Goal: Information Seeking & Learning: Check status

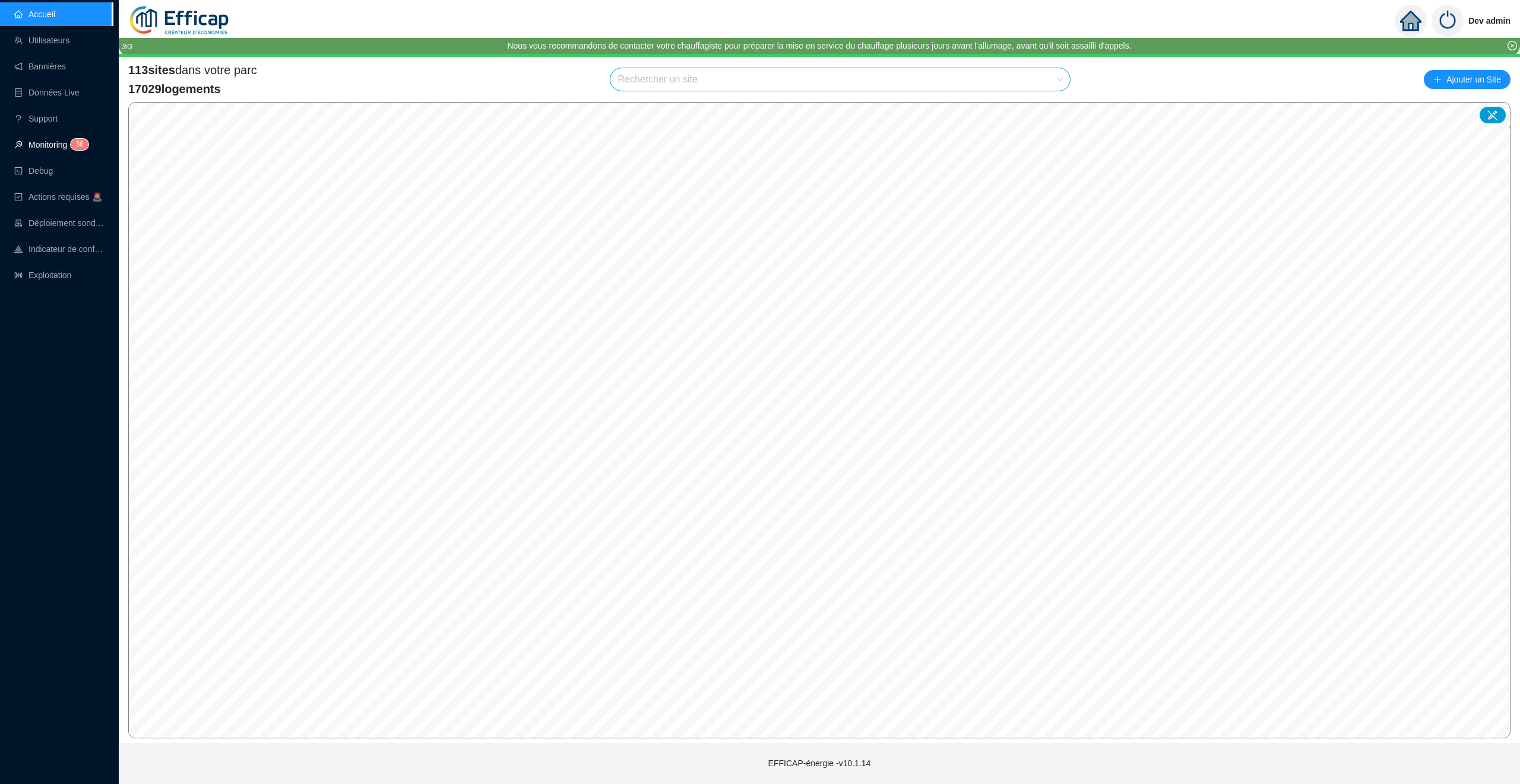
click at [50, 140] on link "Monitoring 3 6" at bounding box center [50, 144] width 71 height 9
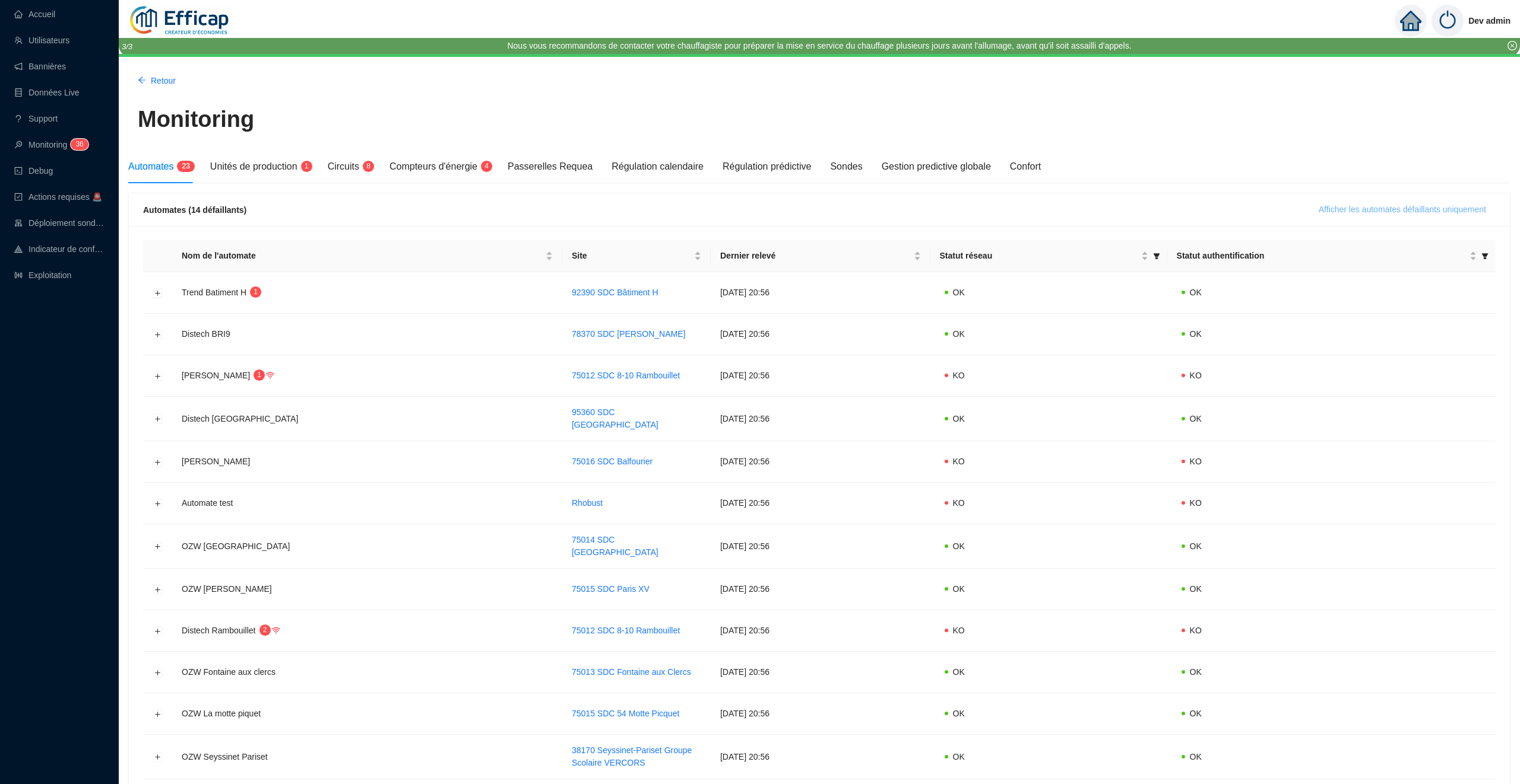
click at [1350, 213] on span "Afficher les automates défaillants uniquement" at bounding box center [1402, 210] width 168 height 13
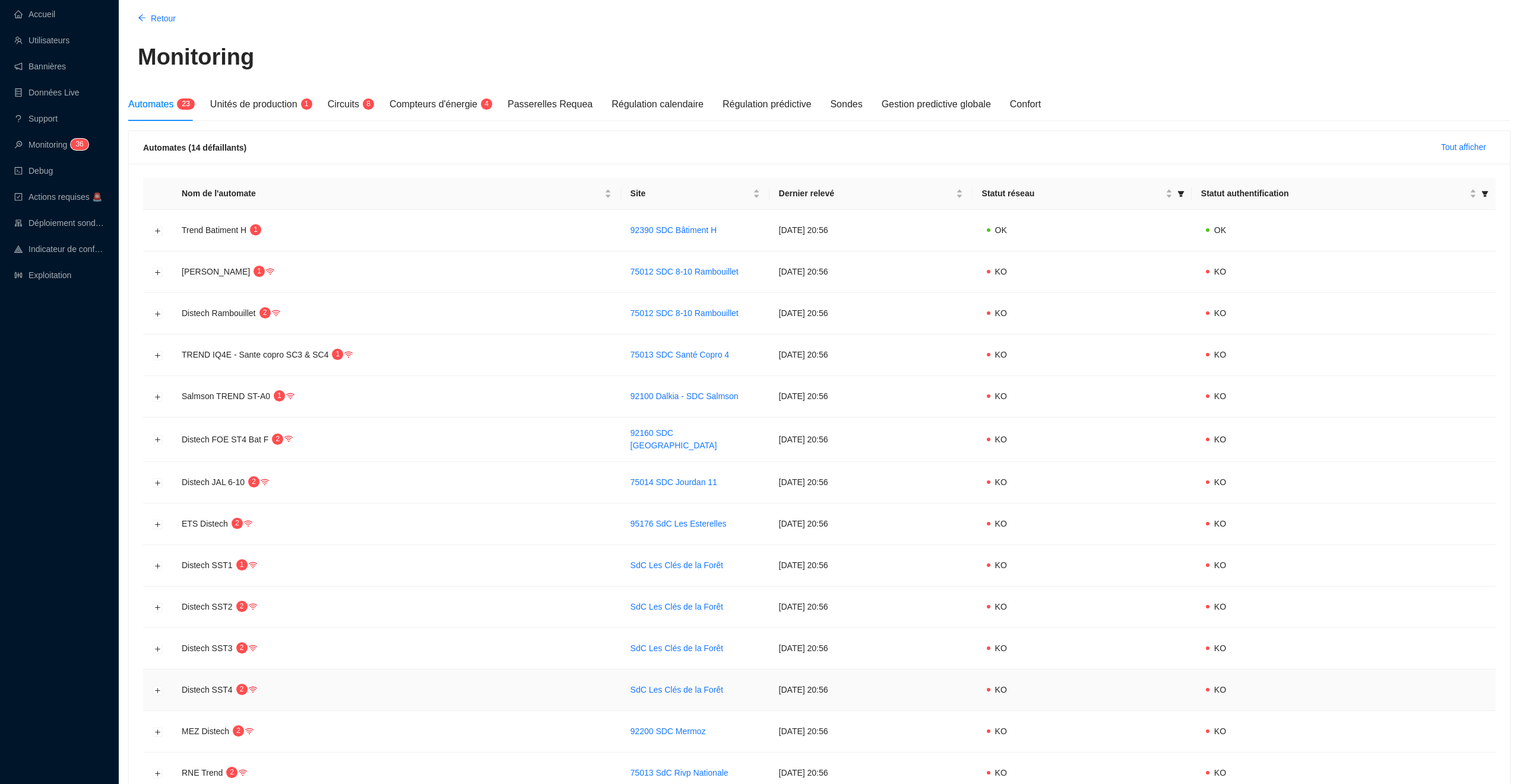
scroll to position [34, 0]
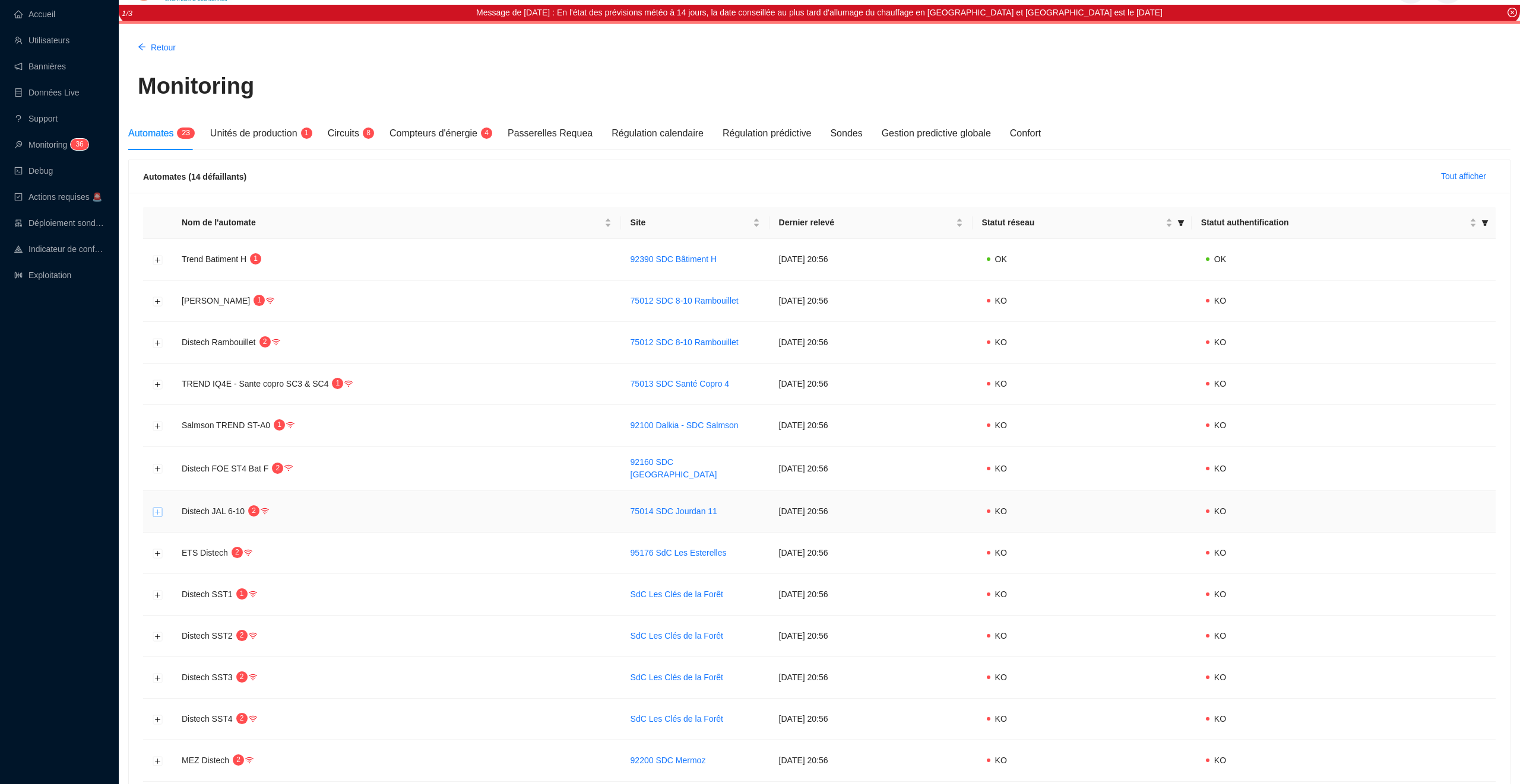
click at [155, 509] on button "Développer la ligne" at bounding box center [158, 512] width 9 height 9
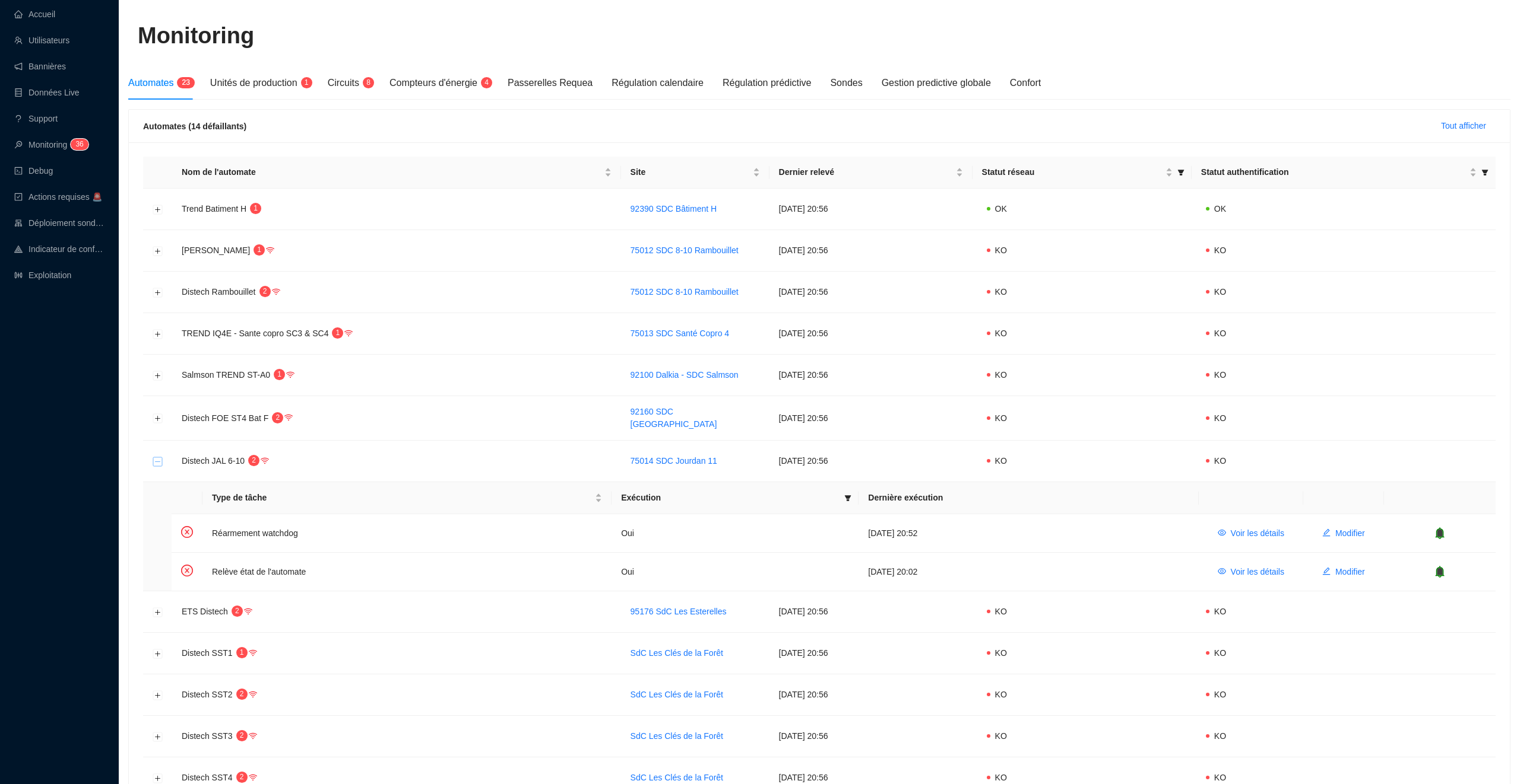
scroll to position [131, 0]
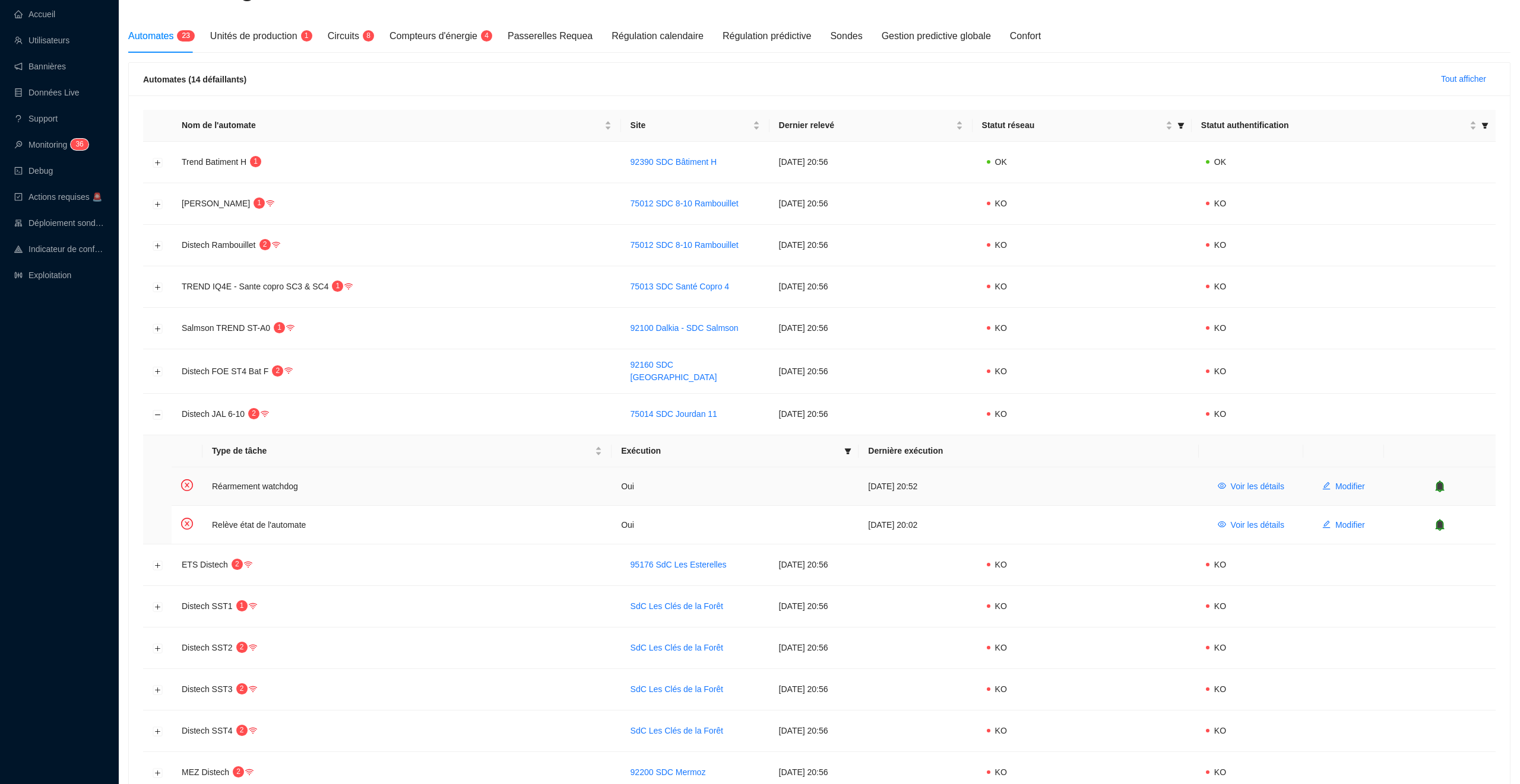
click at [1437, 486] on icon "bell" at bounding box center [1439, 486] width 9 height 12
click at [1440, 526] on div at bounding box center [1439, 525] width 93 height 12
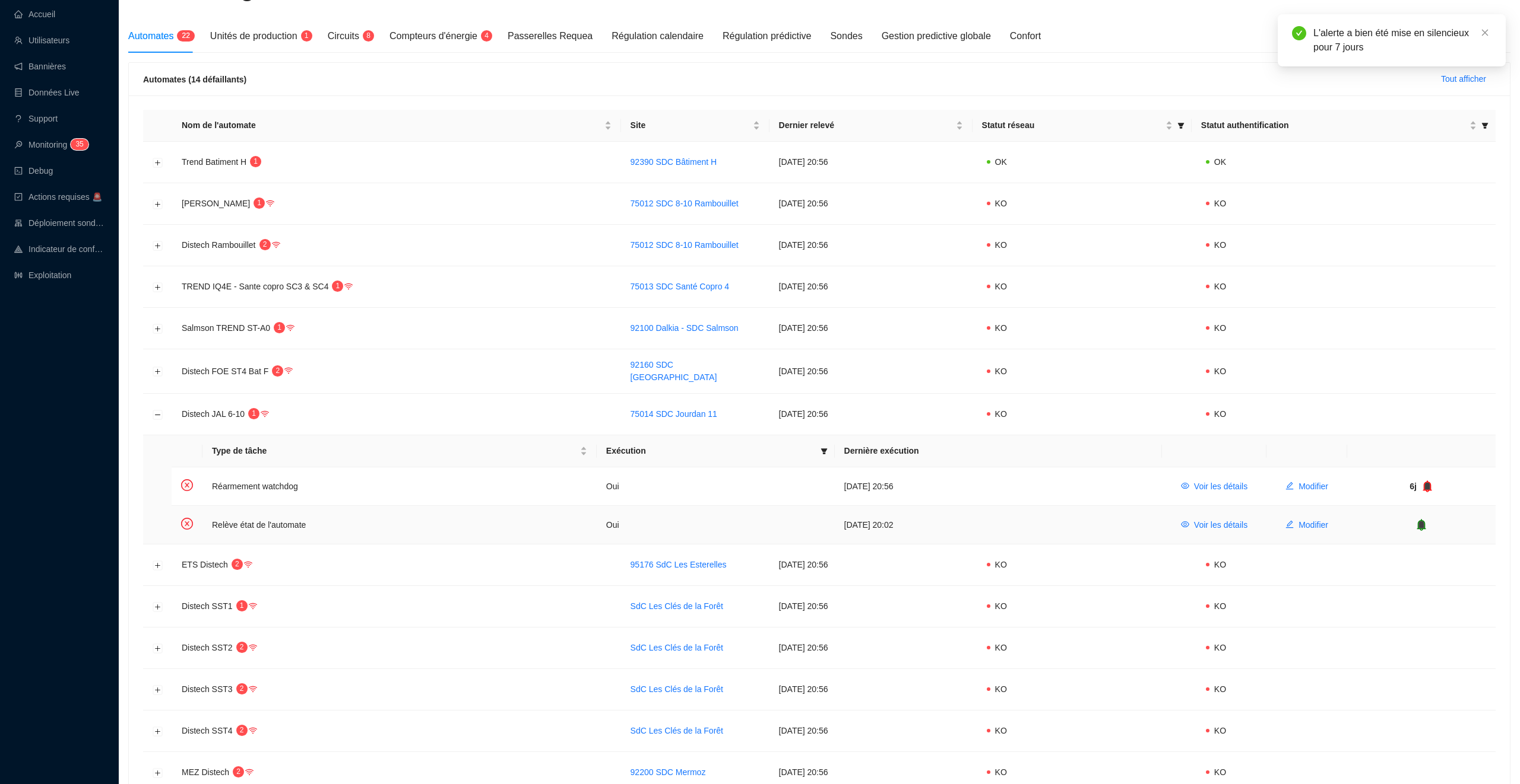
click at [1417, 526] on icon "bell" at bounding box center [1421, 525] width 12 height 12
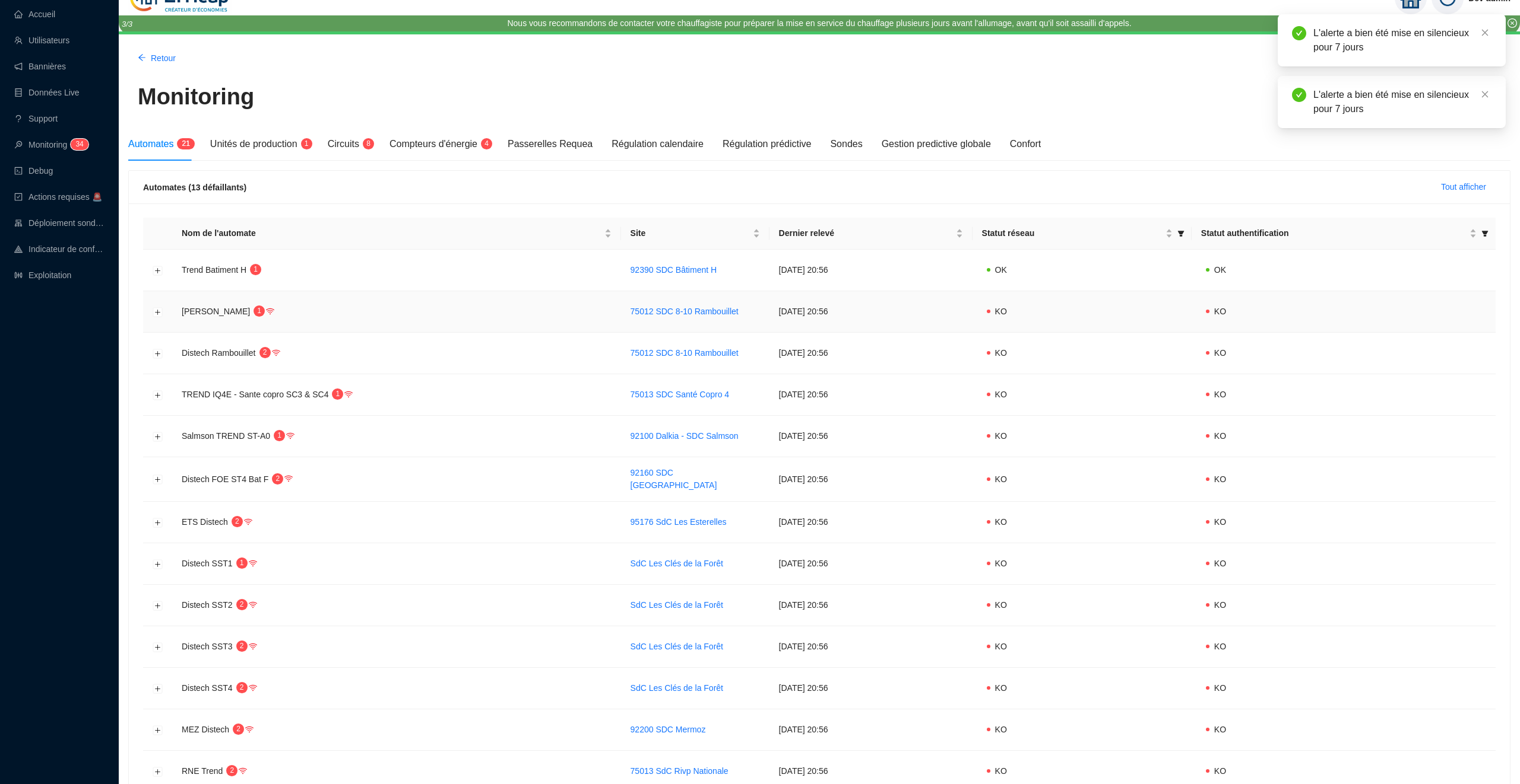
scroll to position [0, 0]
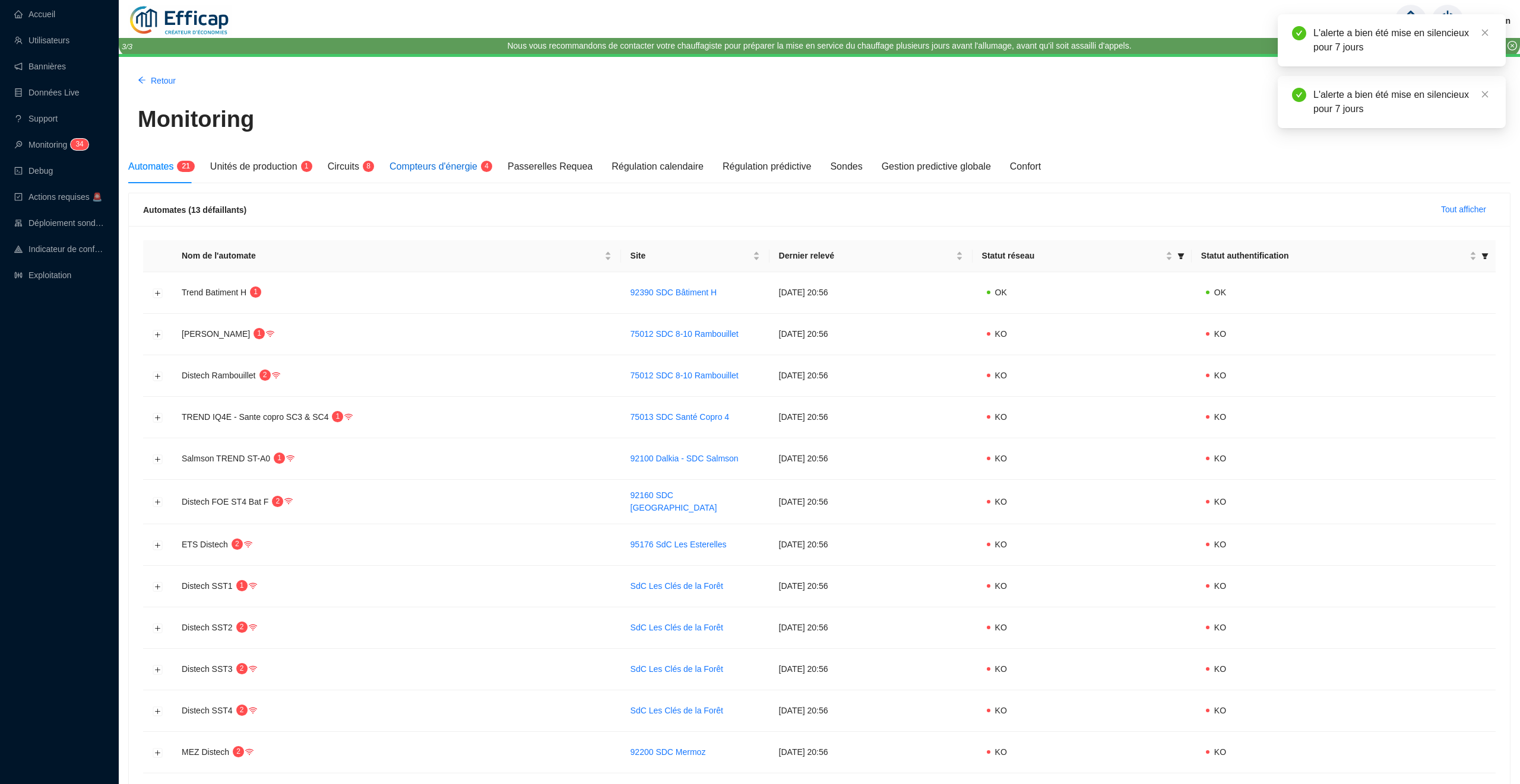
click at [434, 161] on span "Compteurs d'énergie" at bounding box center [433, 166] width 88 height 10
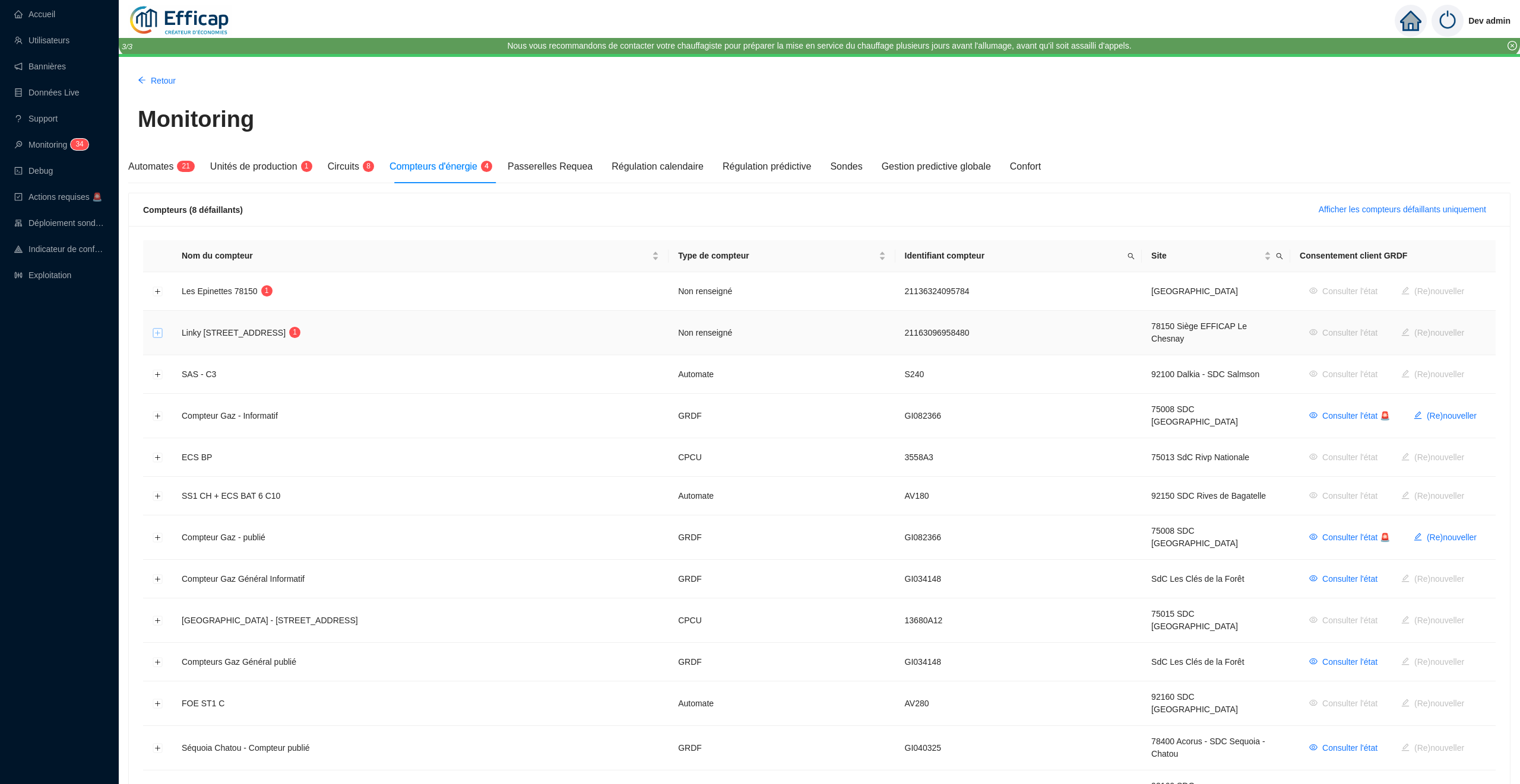
click at [159, 329] on button "Développer la ligne" at bounding box center [158, 334] width 9 height 9
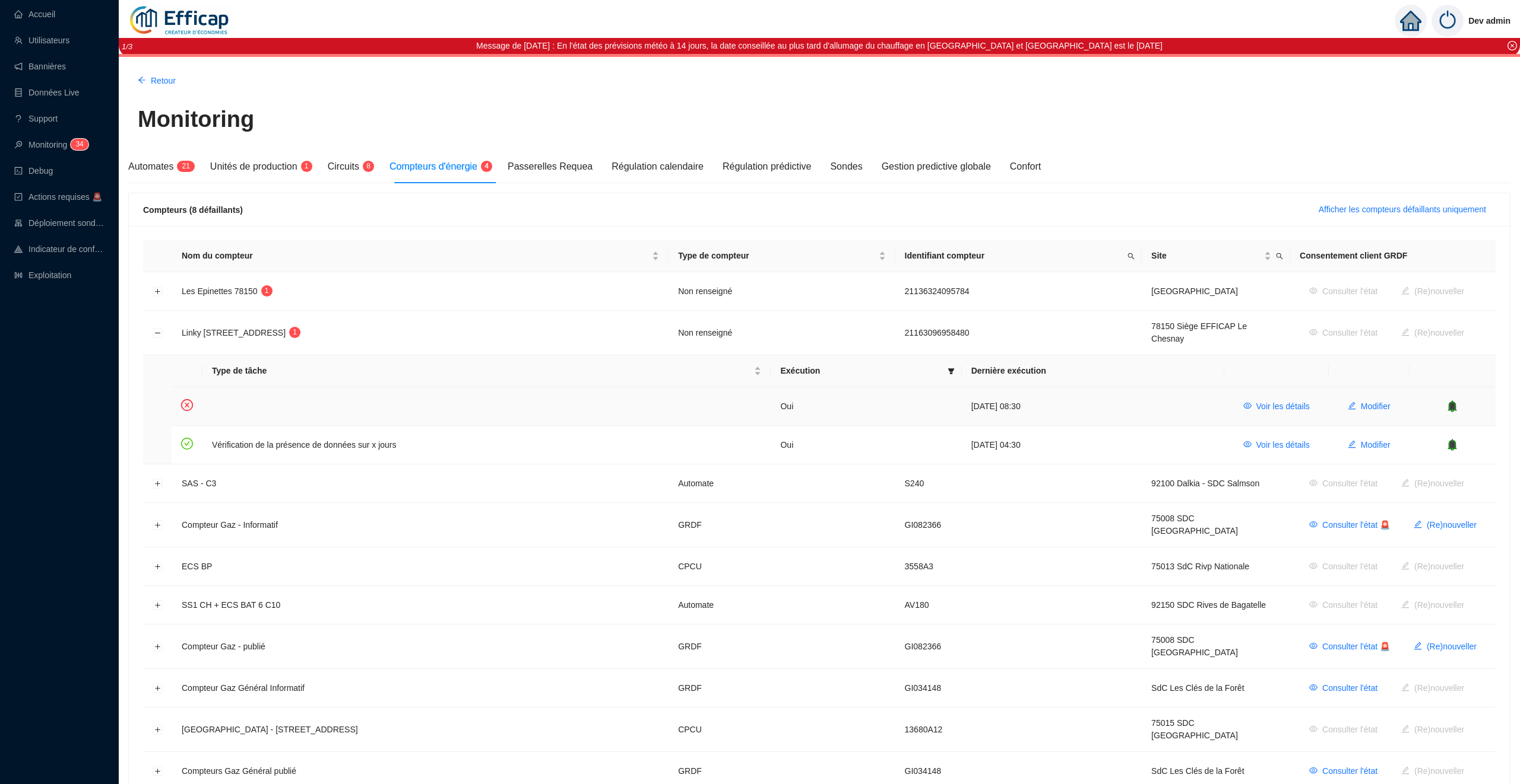
click at [1458, 401] on icon "bell" at bounding box center [1452, 406] width 12 height 12
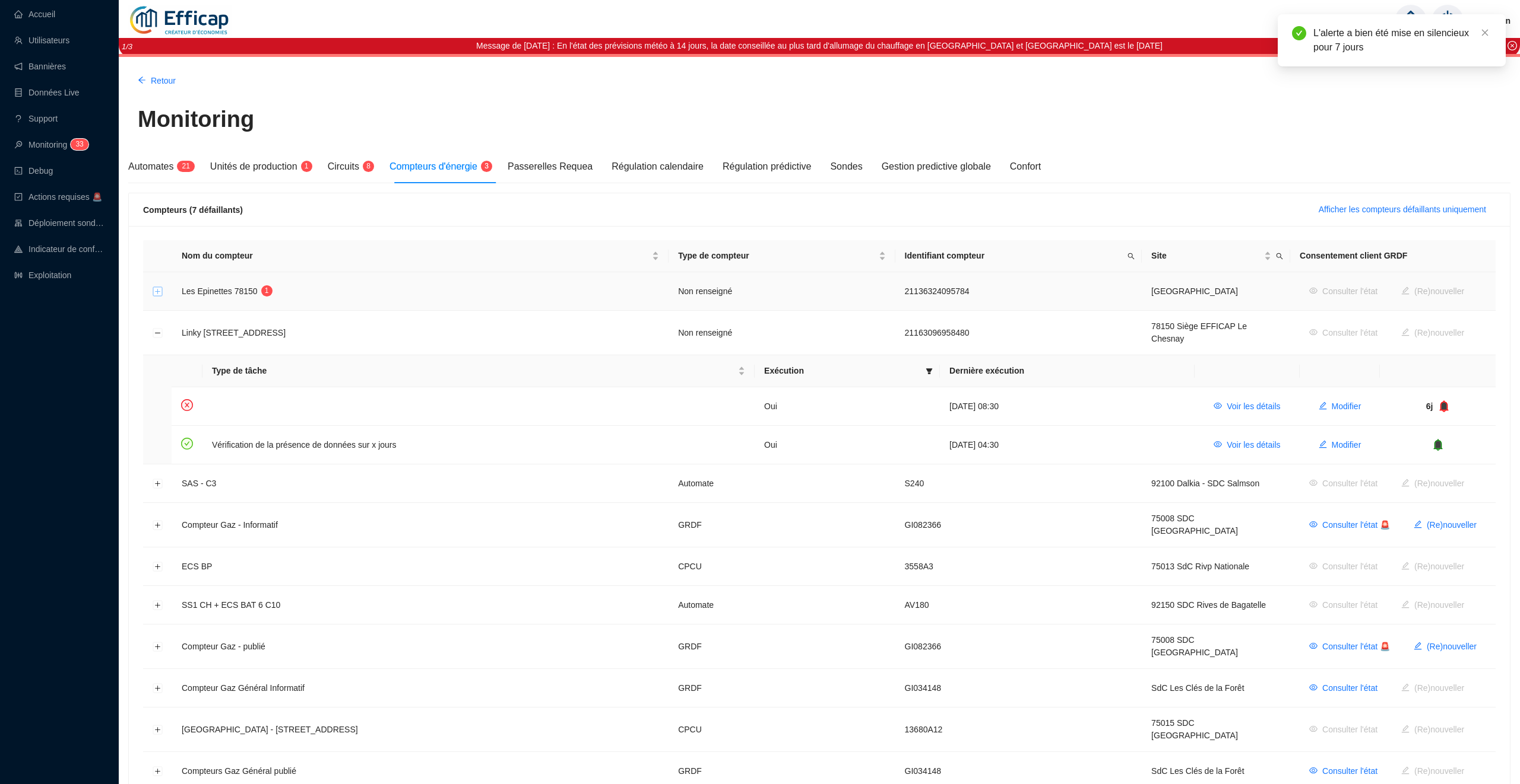
click at [160, 295] on button "Développer la ligne" at bounding box center [158, 292] width 9 height 9
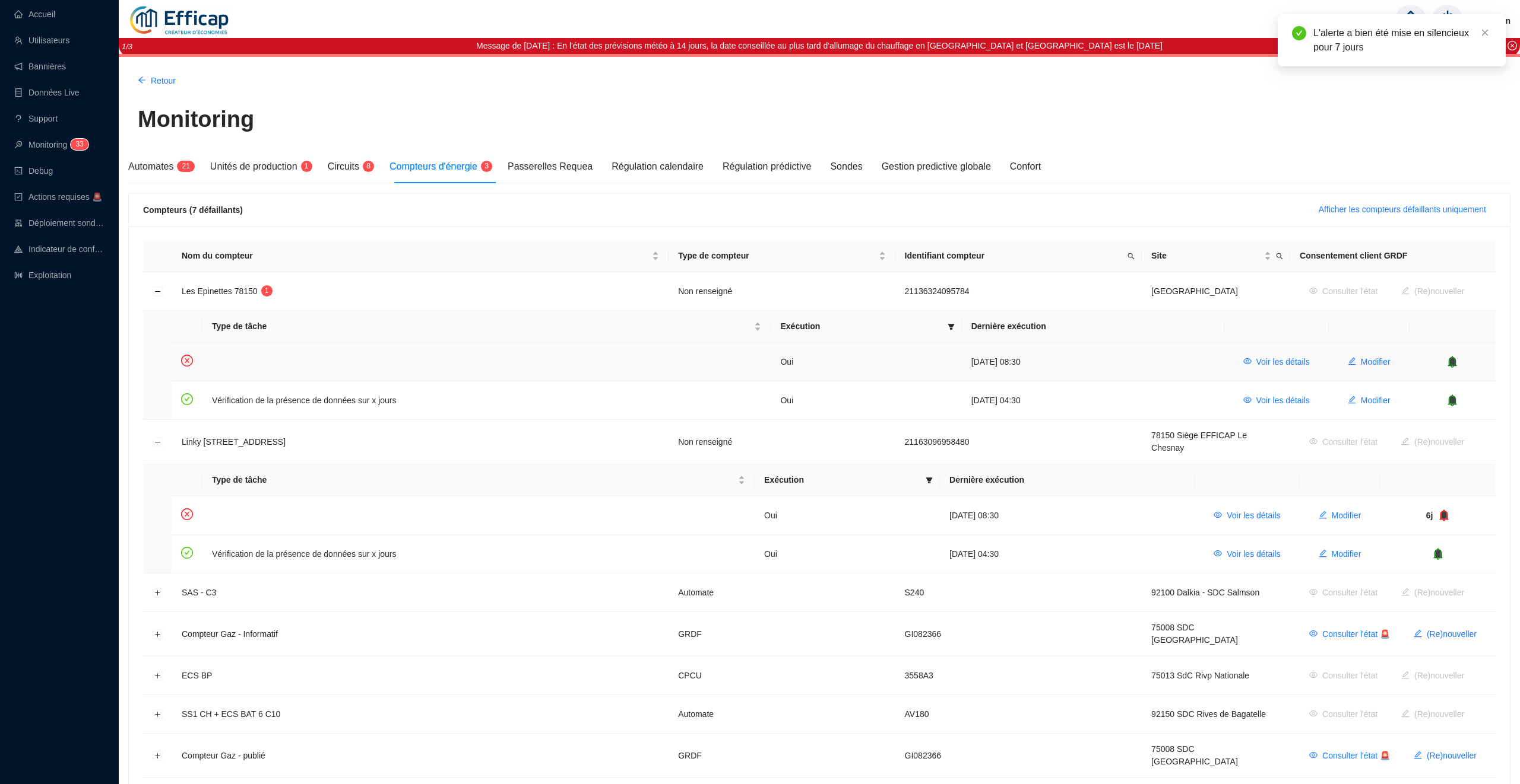
click at [1452, 367] on icon "bell" at bounding box center [1453, 362] width 9 height 12
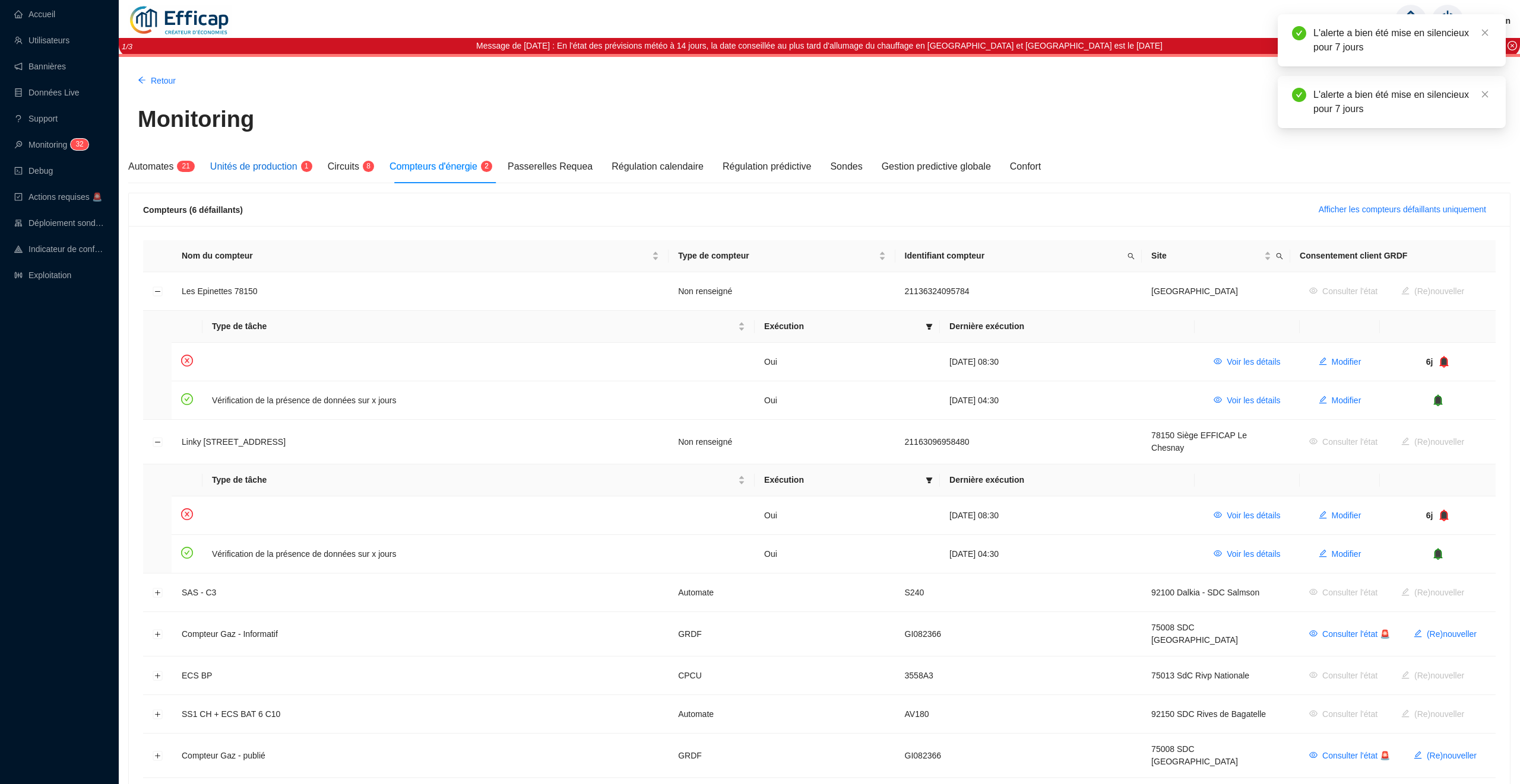
click at [262, 163] on span "Unités de production" at bounding box center [254, 166] width 87 height 10
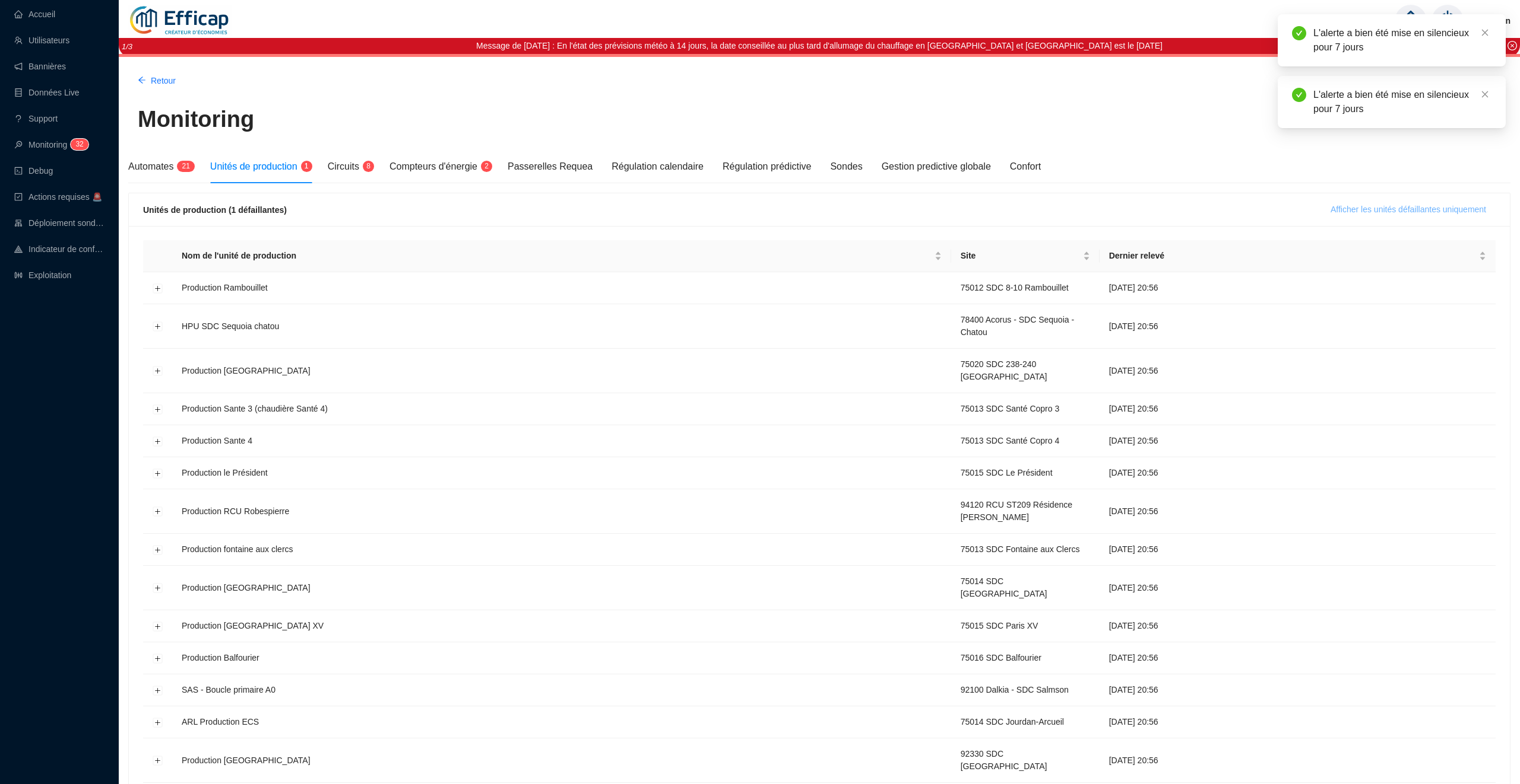
click at [1414, 202] on button "Afficher les unités défaillantes uniquement" at bounding box center [1408, 209] width 174 height 19
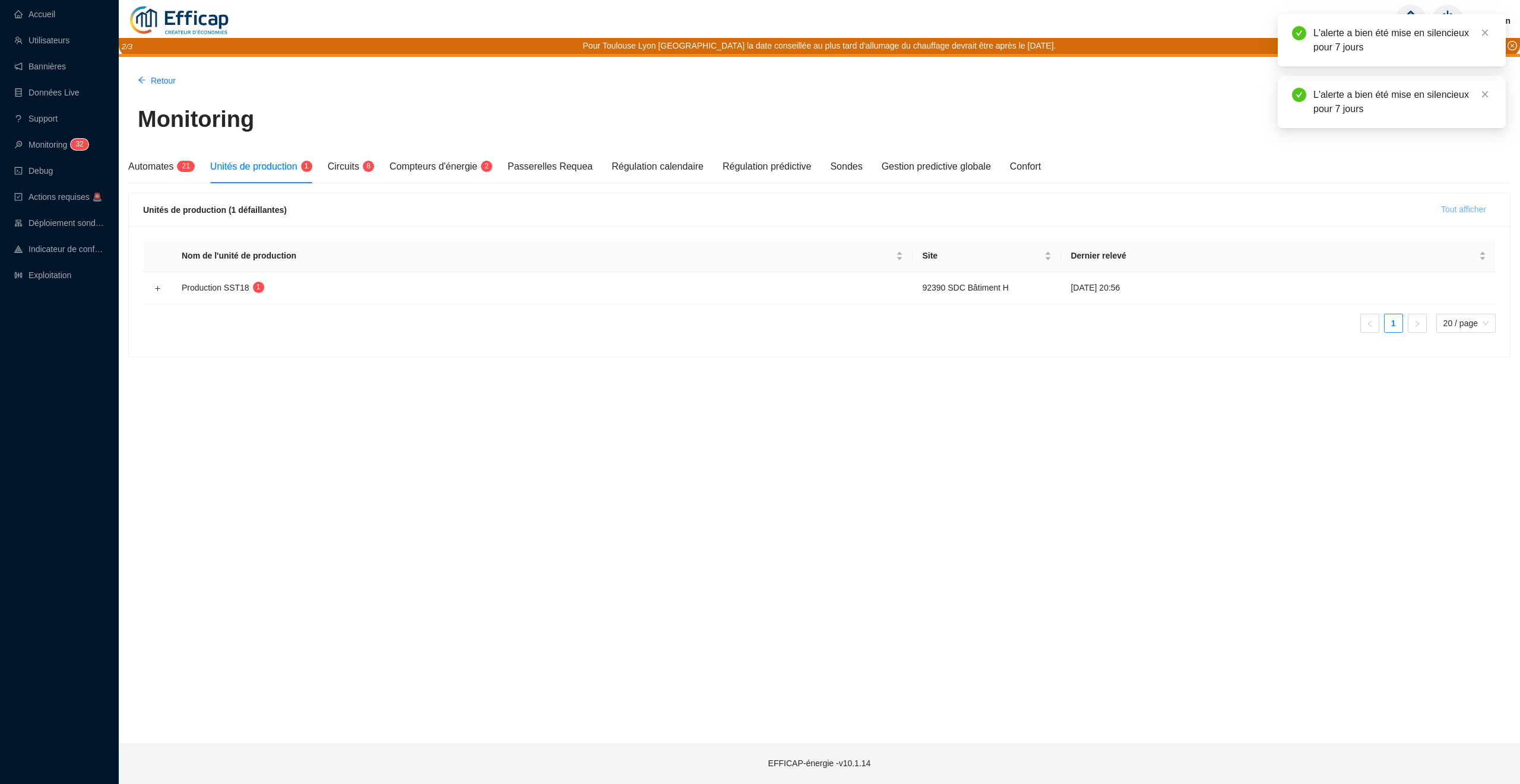
click at [1451, 212] on span "Tout afficher" at bounding box center [1464, 210] width 45 height 13
